Goal: Transaction & Acquisition: Purchase product/service

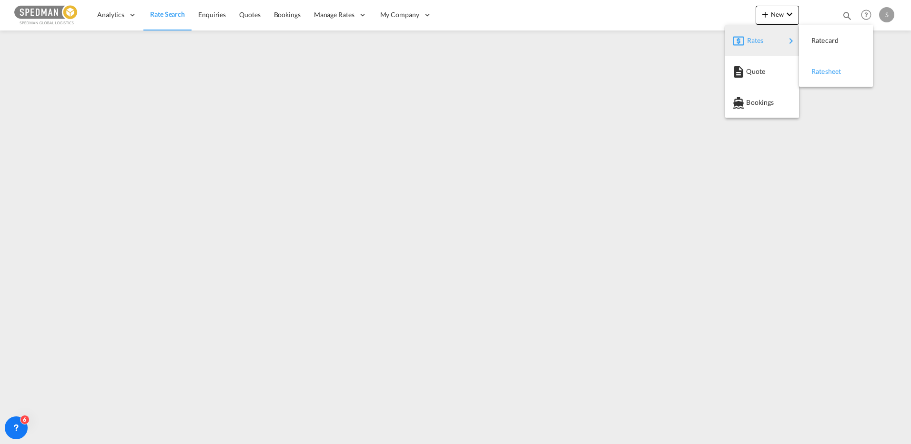
click at [822, 75] on span "Ratesheet" at bounding box center [817, 71] width 10 height 19
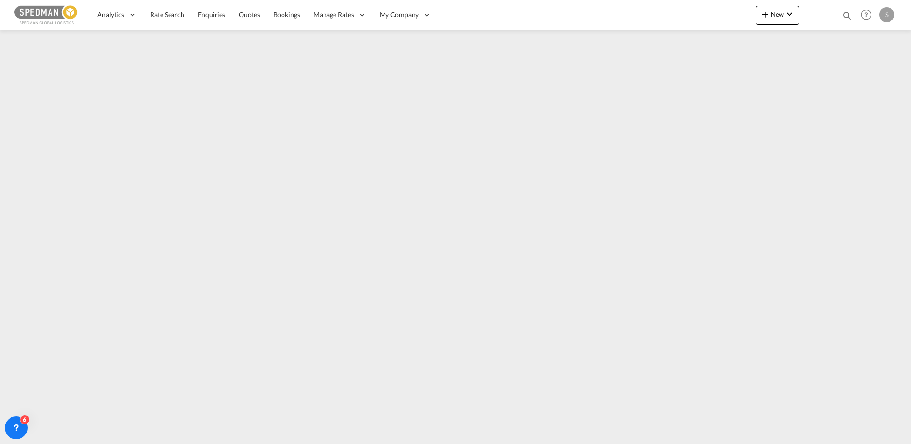
drag, startPoint x: 209, startPoint y: 13, endPoint x: 19, endPoint y: 30, distance: 190.9
click at [209, 13] on span "Enquiries" at bounding box center [212, 14] width 28 height 8
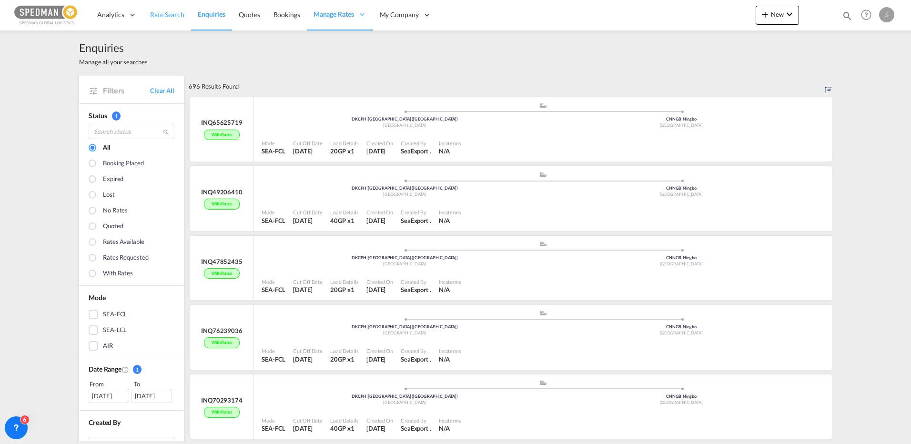
click at [156, 14] on span "Rate Search" at bounding box center [167, 14] width 34 height 8
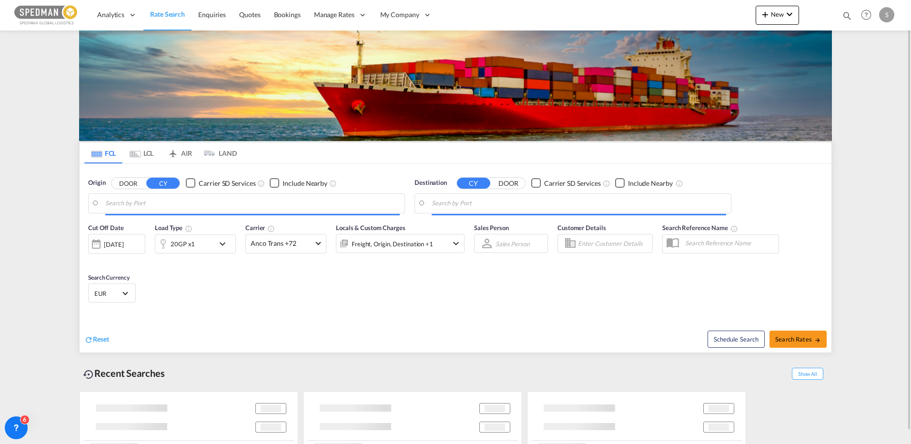
type input "[GEOGRAPHIC_DATA] ([GEOGRAPHIC_DATA]), DKCPH"
type input "Ningbo, CNNGB"
